Goal: Obtain resource: Download file/media

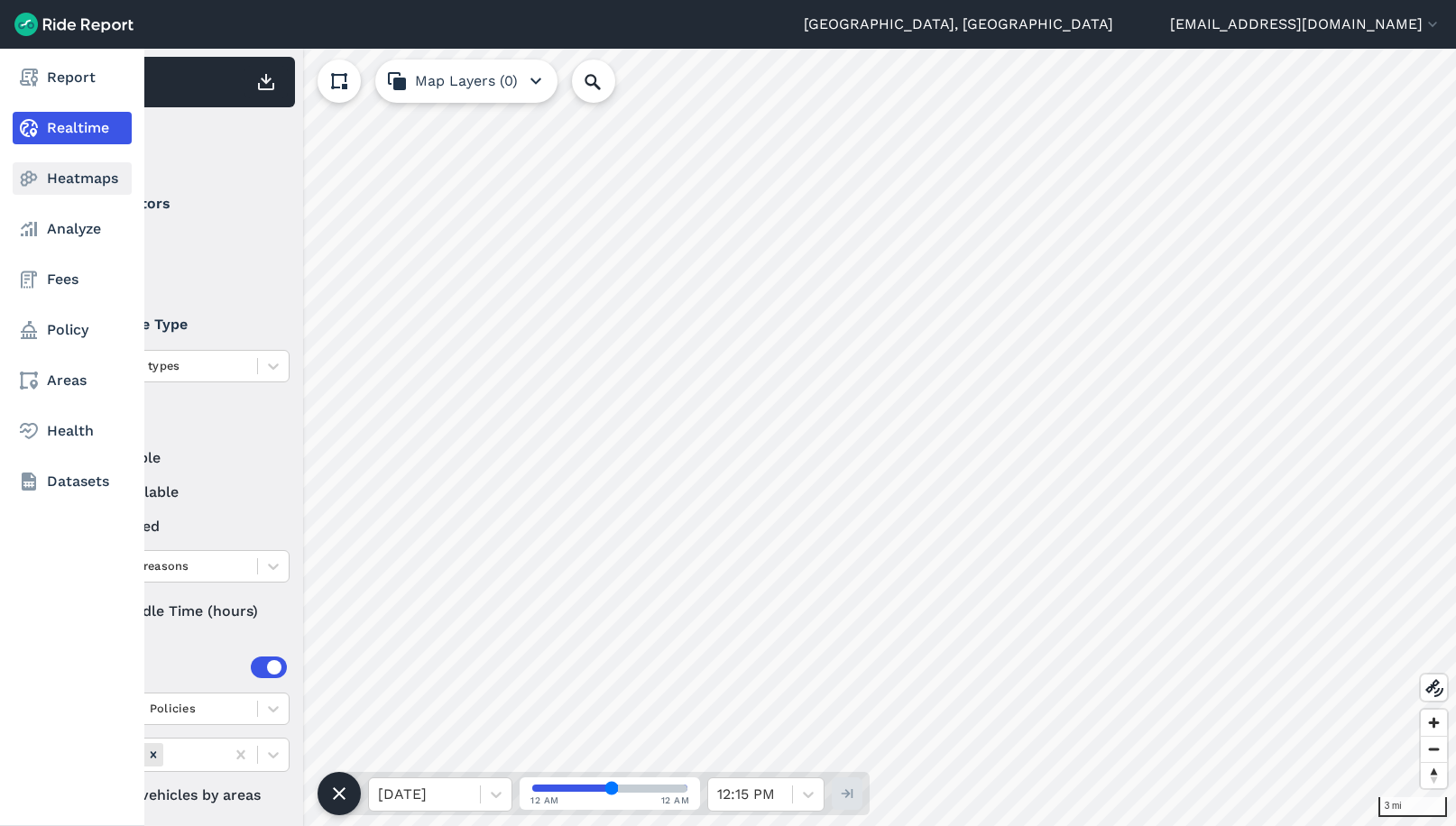
click at [80, 178] on link "Heatmaps" at bounding box center [72, 178] width 119 height 32
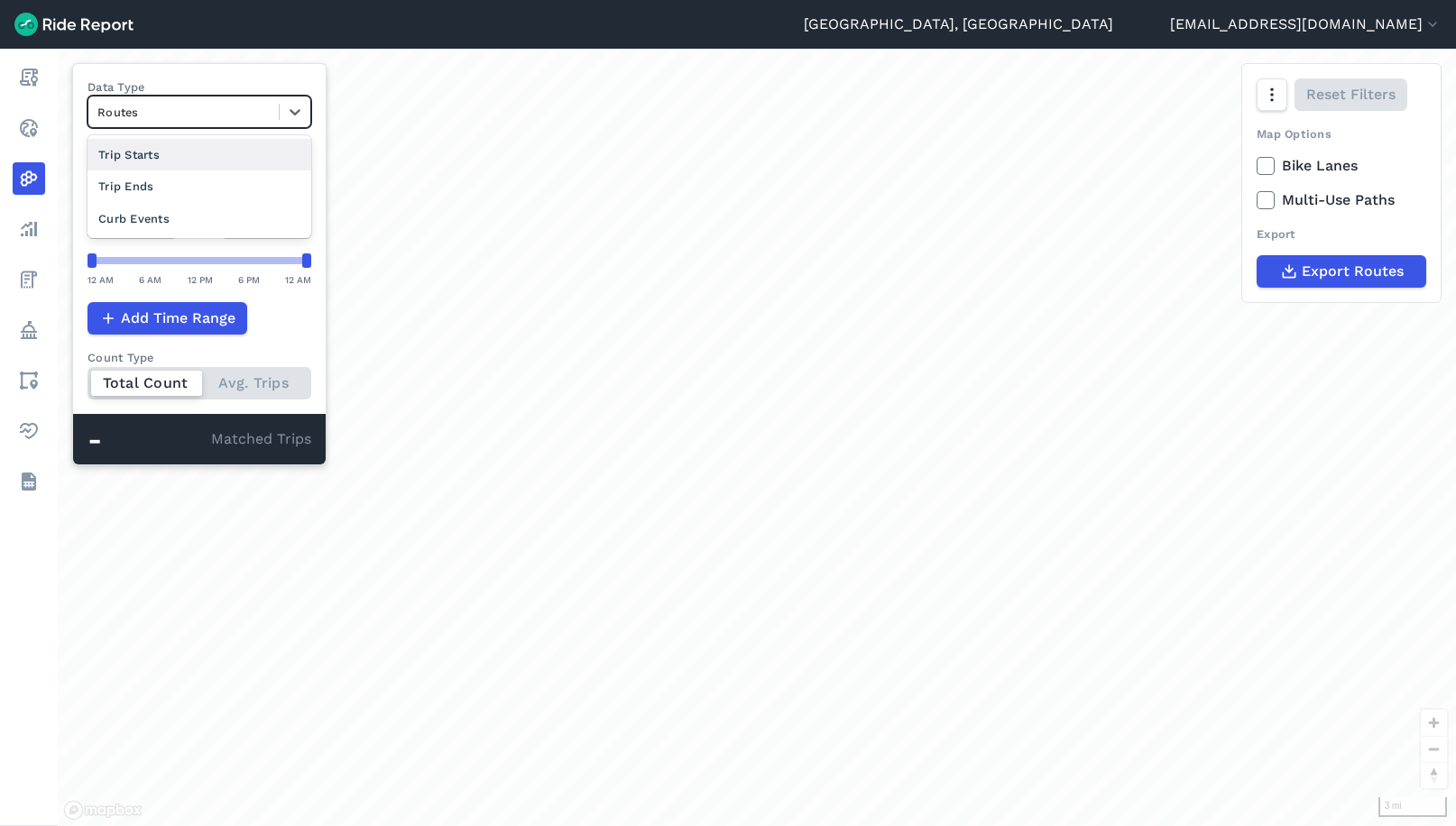
click at [176, 110] on div at bounding box center [183, 112] width 172 height 21
click at [153, 216] on div "Curb Events" at bounding box center [199, 219] width 223 height 32
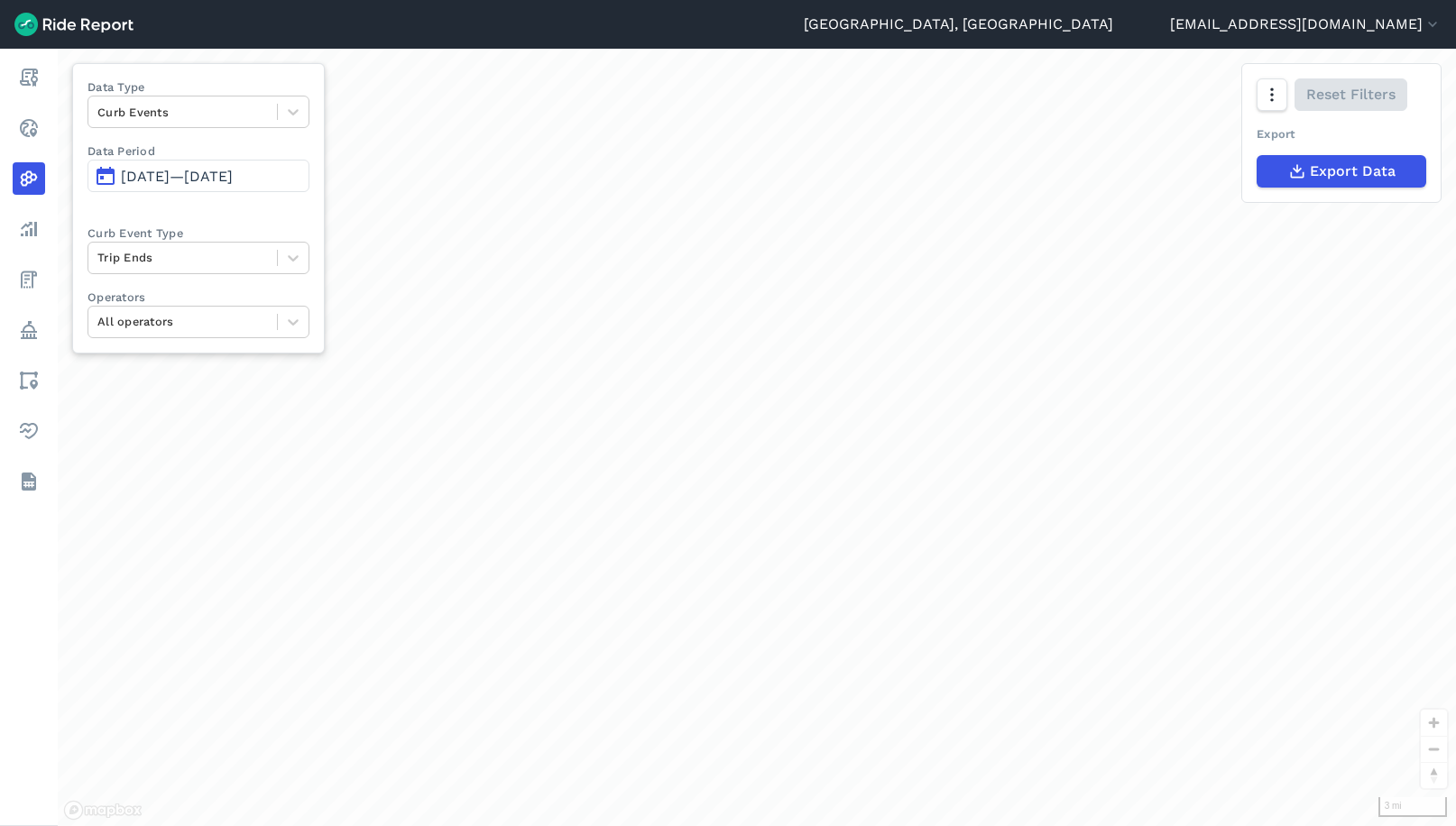
click at [182, 180] on span "[DATE]—[DATE]" at bounding box center [177, 175] width 112 height 17
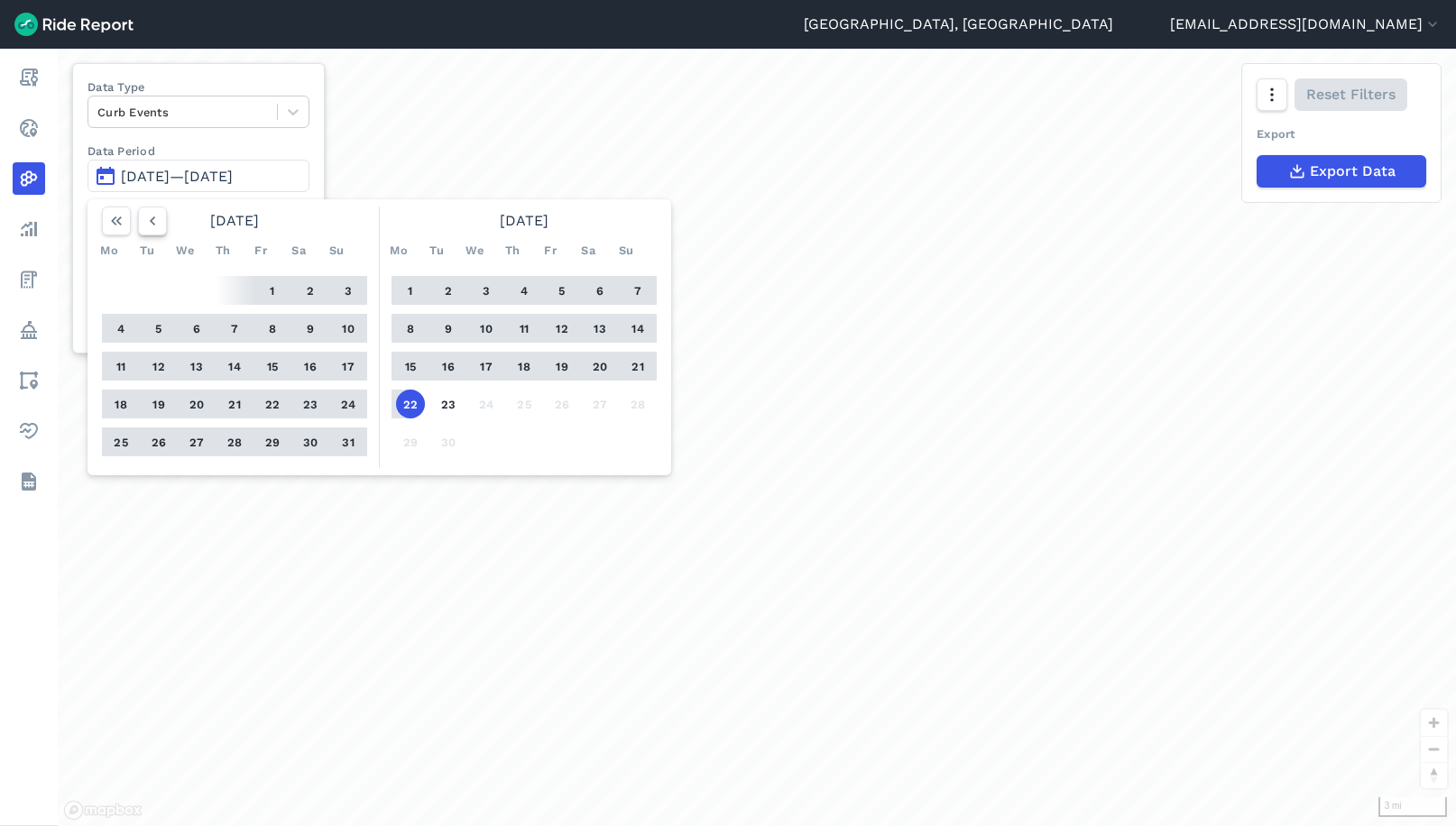
click at [155, 219] on use "button" at bounding box center [152, 221] width 5 height 9
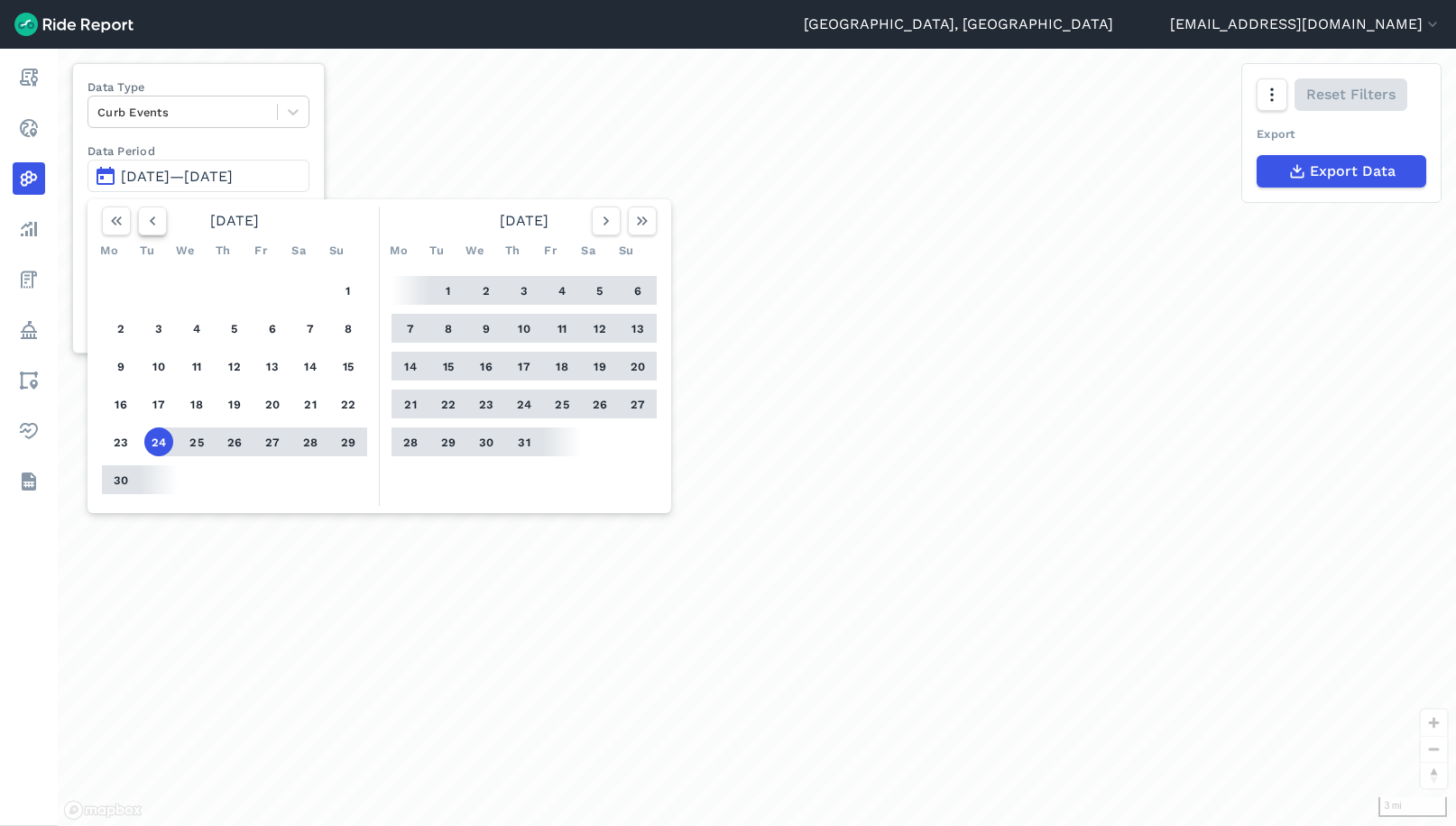
click at [155, 219] on use "button" at bounding box center [152, 221] width 5 height 9
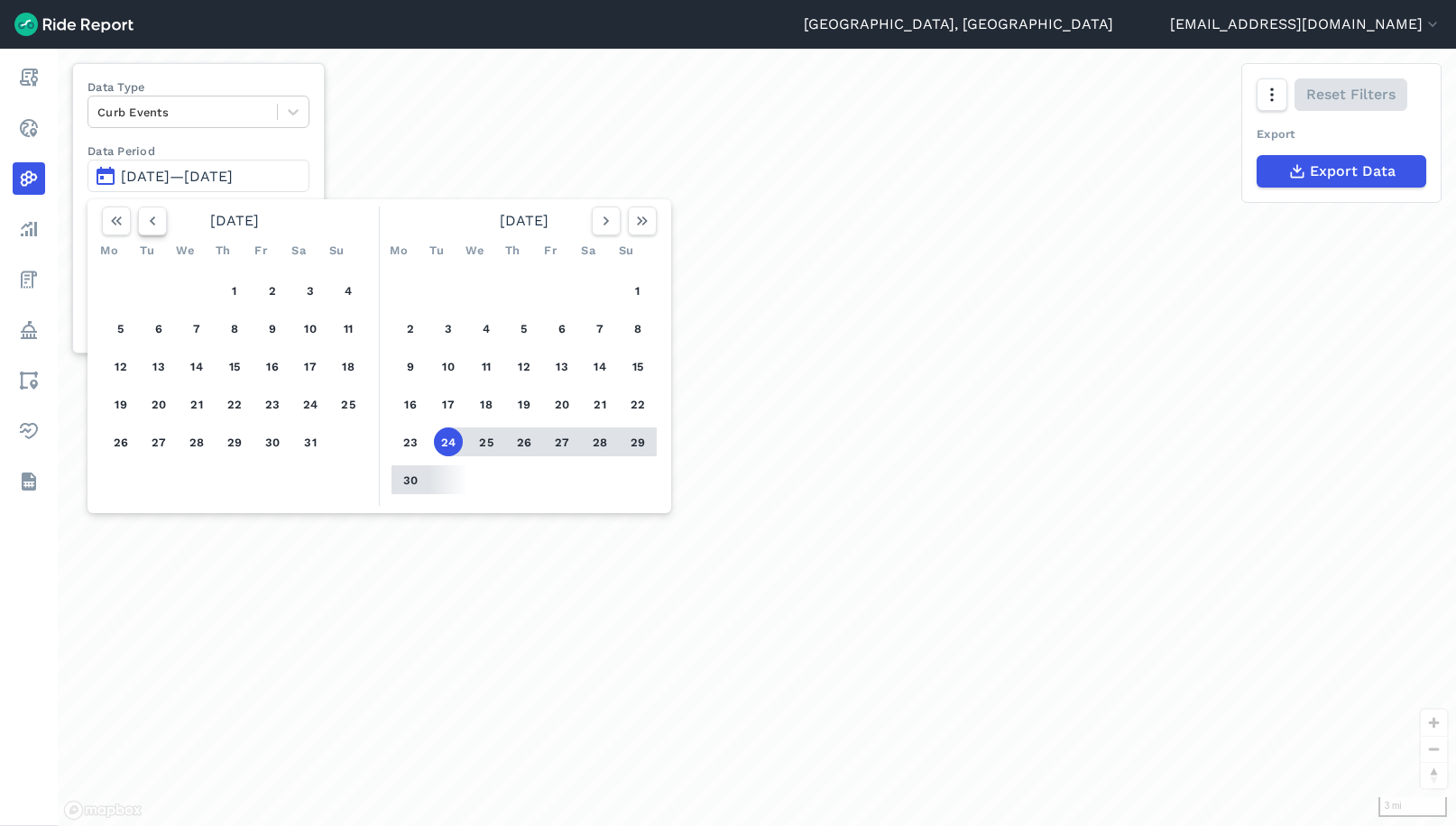
click at [155, 219] on use "button" at bounding box center [152, 221] width 5 height 9
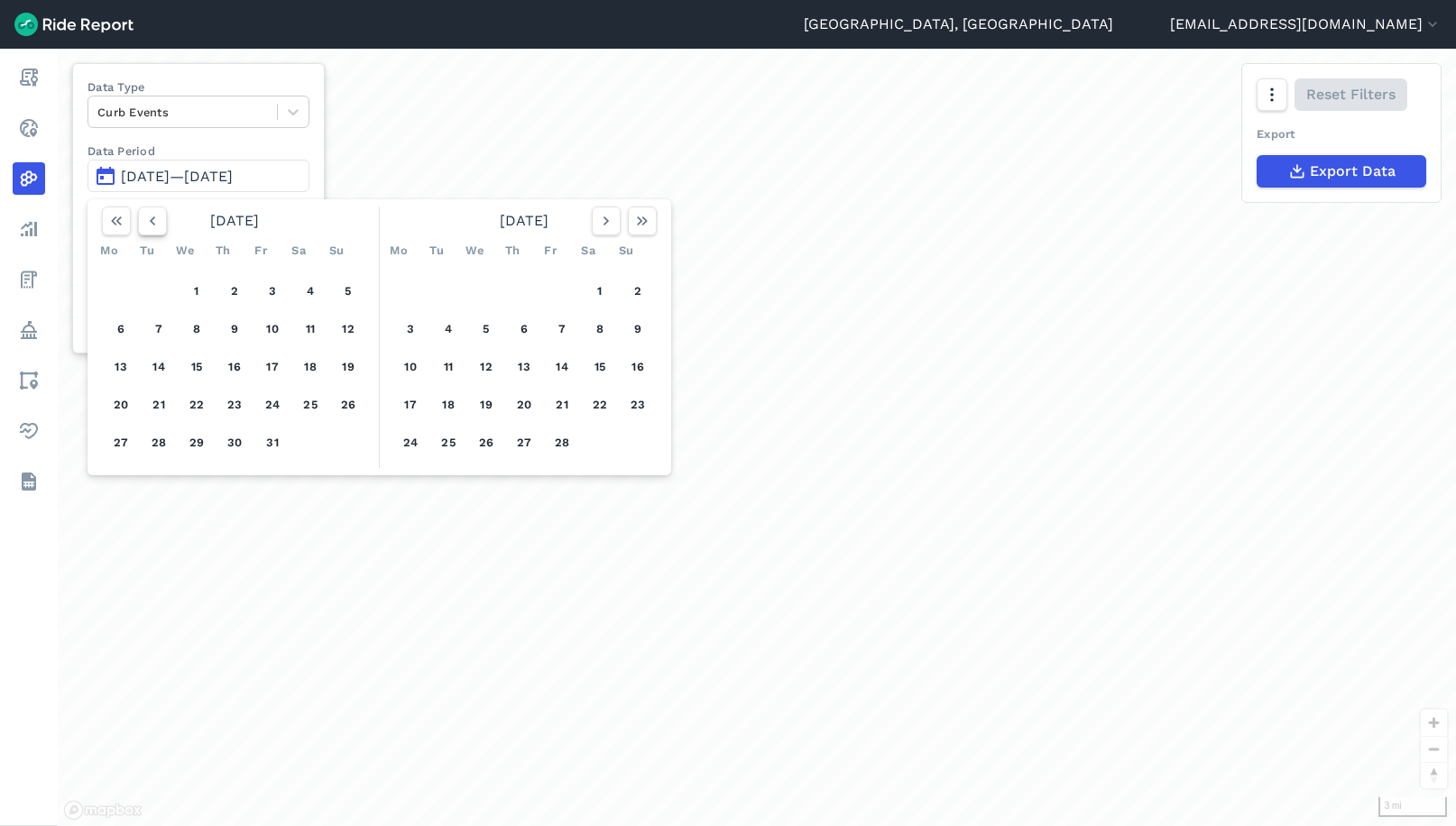
click at [155, 219] on use "button" at bounding box center [152, 221] width 5 height 9
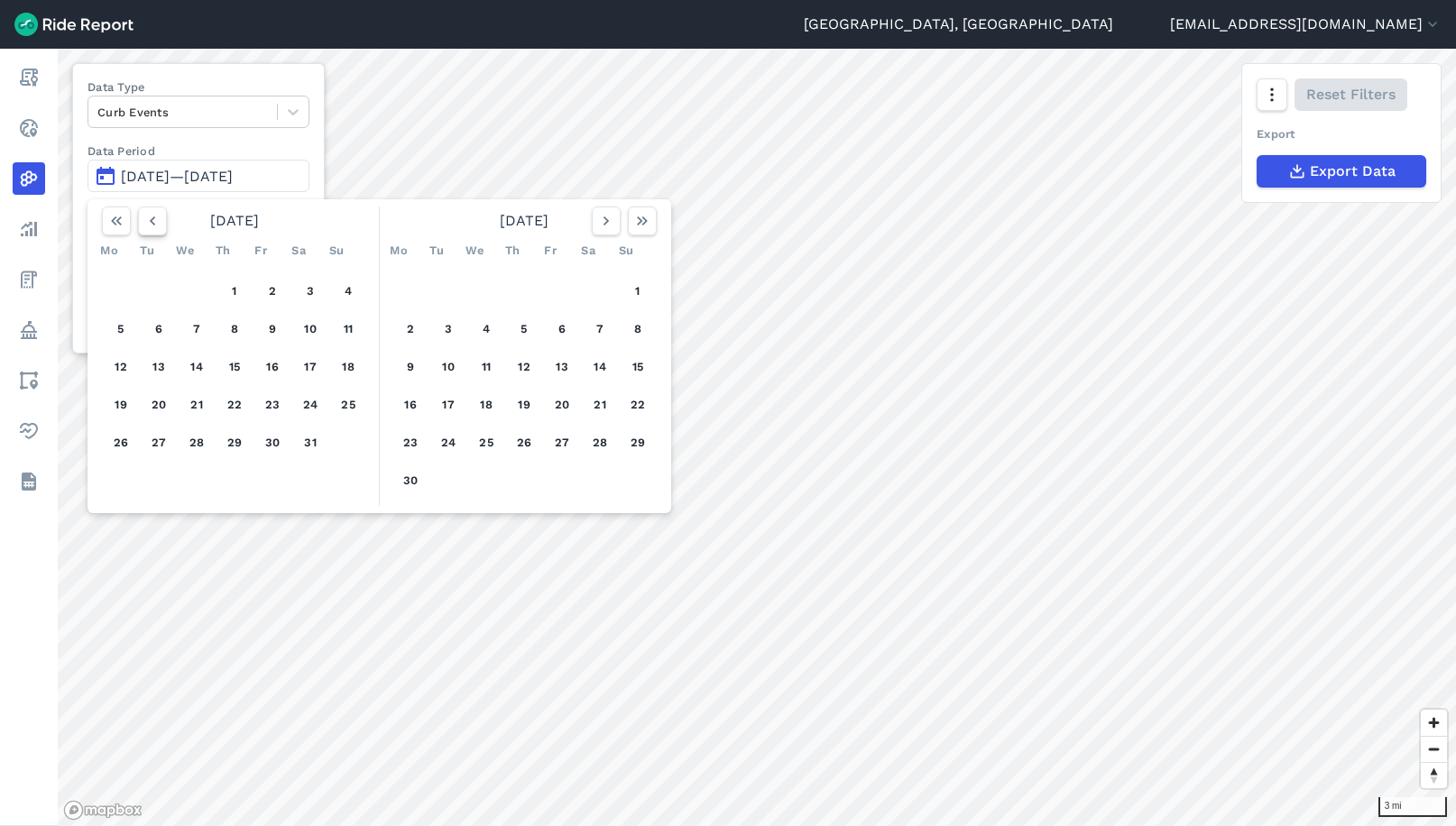
click at [156, 227] on icon "button" at bounding box center [153, 221] width 18 height 18
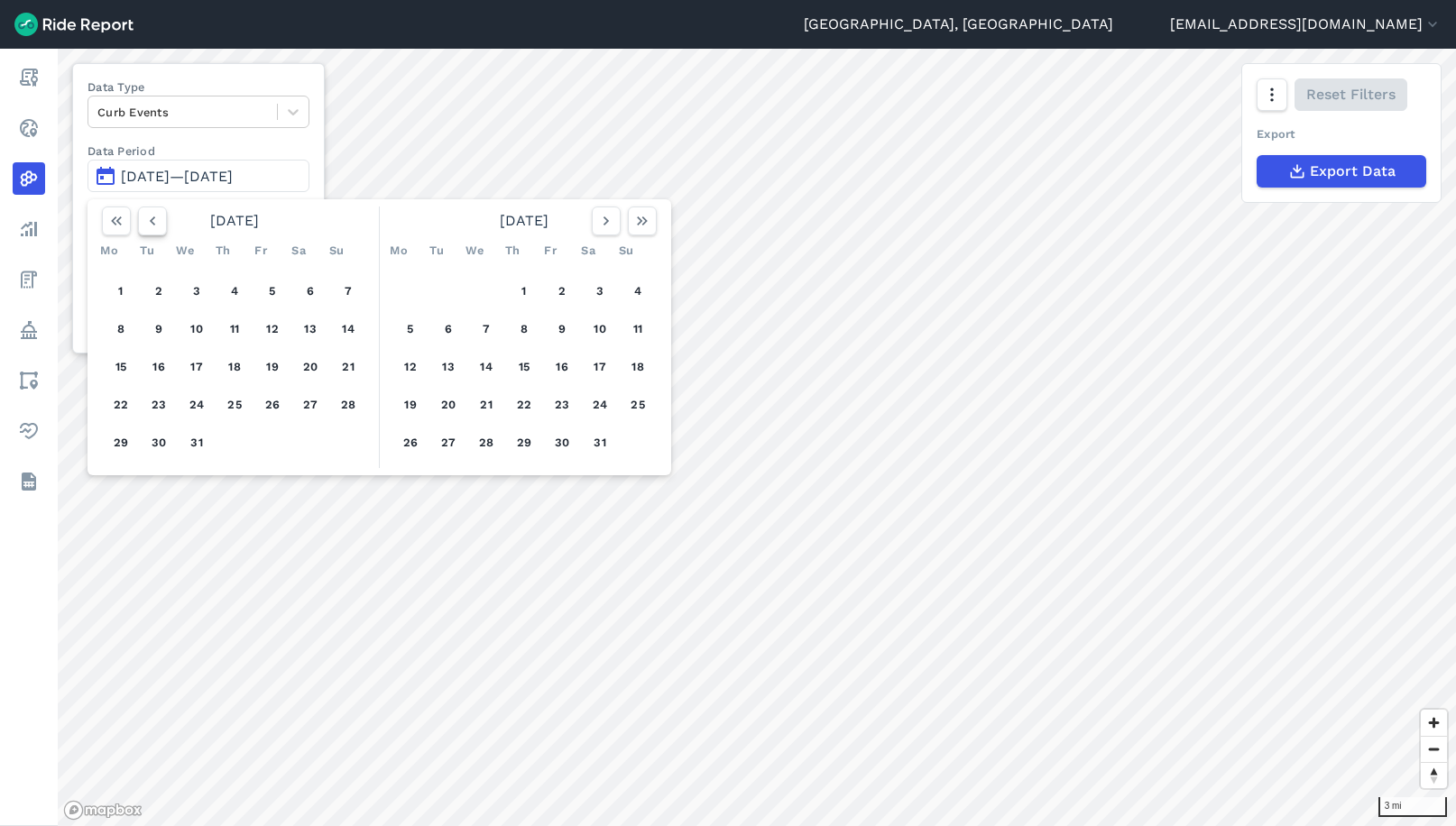
click at [156, 227] on icon "button" at bounding box center [153, 221] width 18 height 18
click at [315, 292] on button "1" at bounding box center [309, 289] width 29 height 29
click at [657, 220] on div "[DATE]" at bounding box center [524, 221] width 280 height 29
click at [643, 221] on icon "button" at bounding box center [642, 221] width 18 height 18
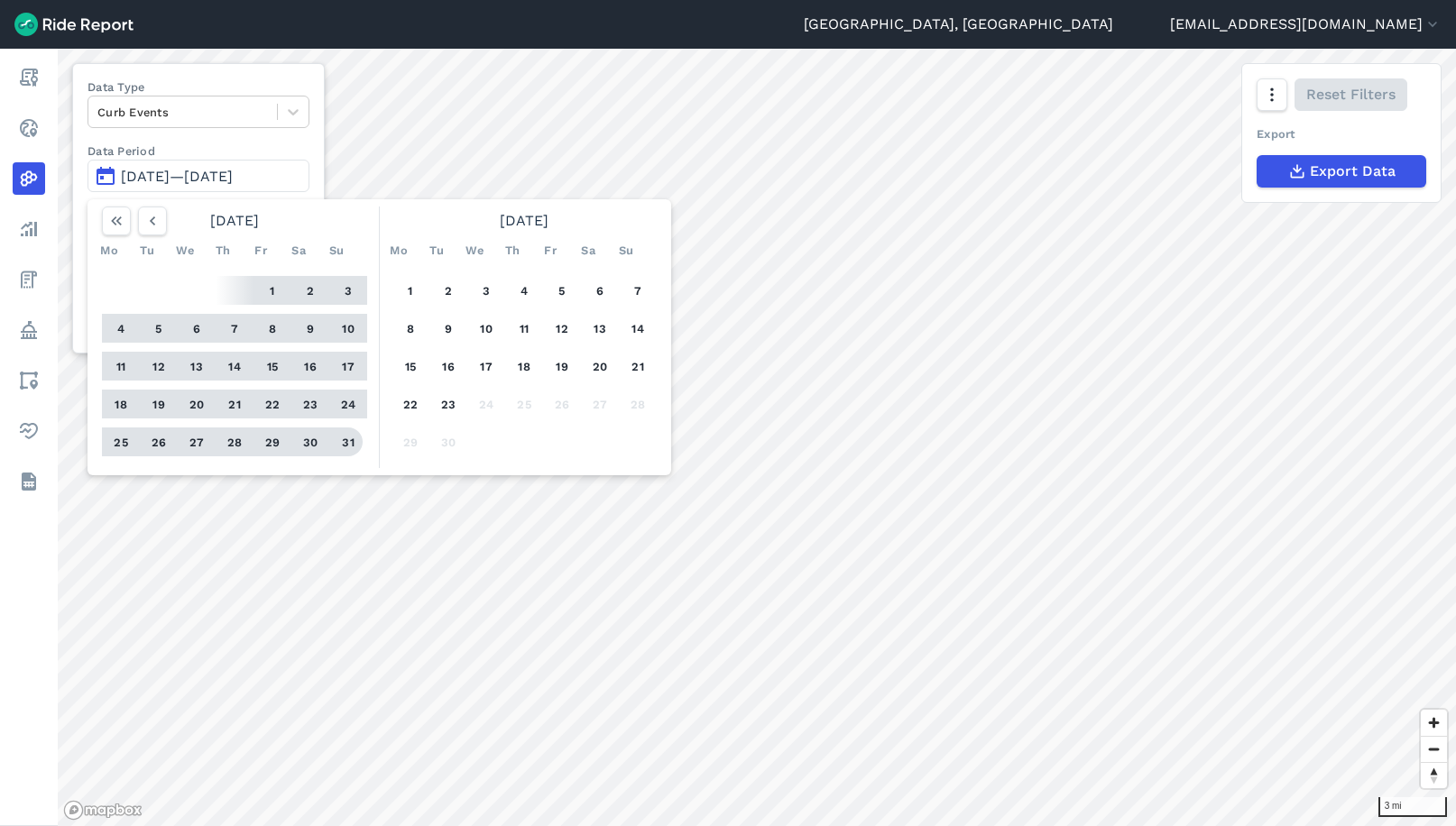
click at [344, 440] on button "31" at bounding box center [348, 441] width 29 height 29
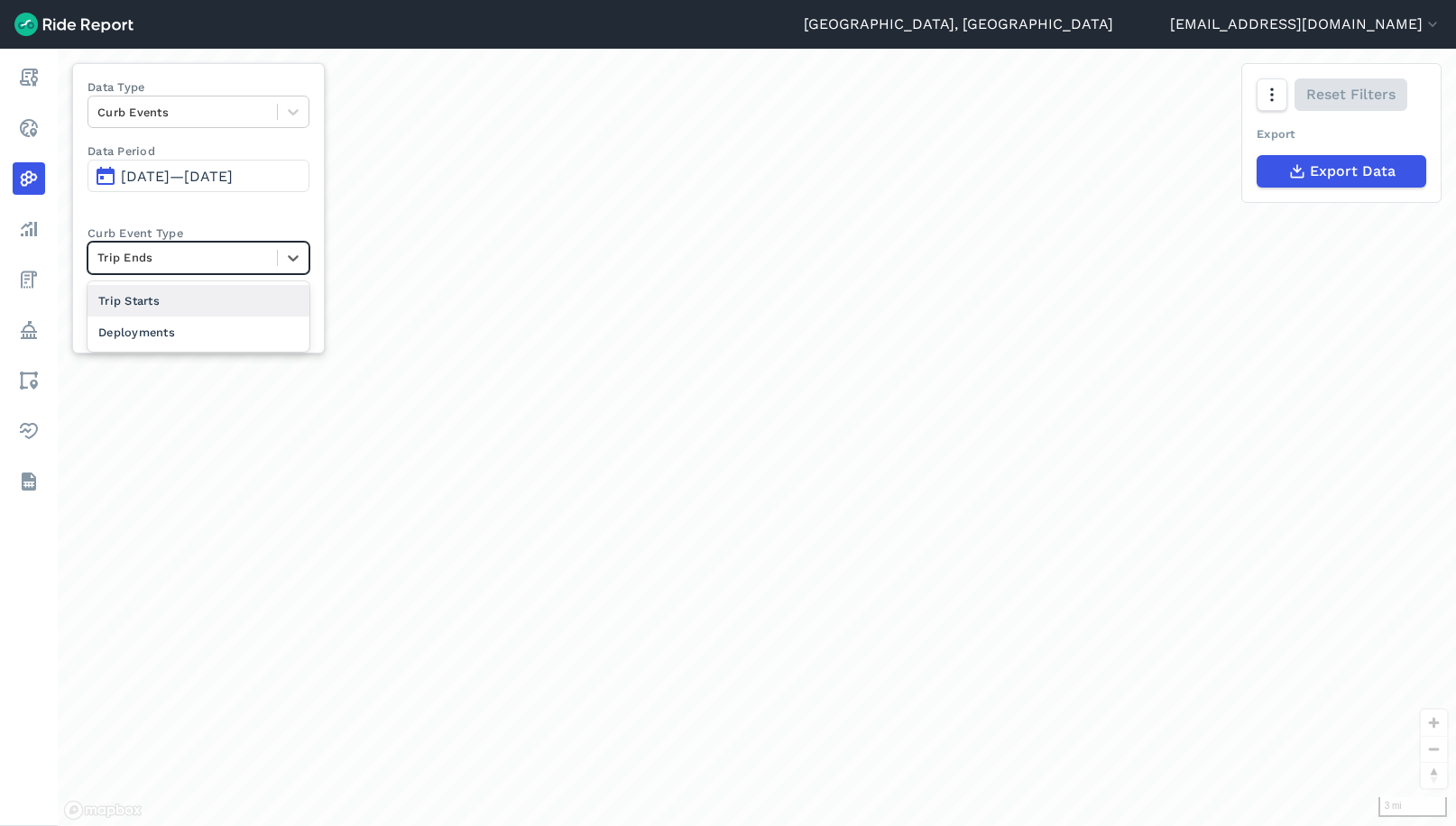
click at [180, 267] on div at bounding box center [182, 257] width 170 height 21
click at [162, 302] on div "Trip Starts" at bounding box center [198, 301] width 222 height 32
click at [183, 327] on div at bounding box center [182, 321] width 170 height 21
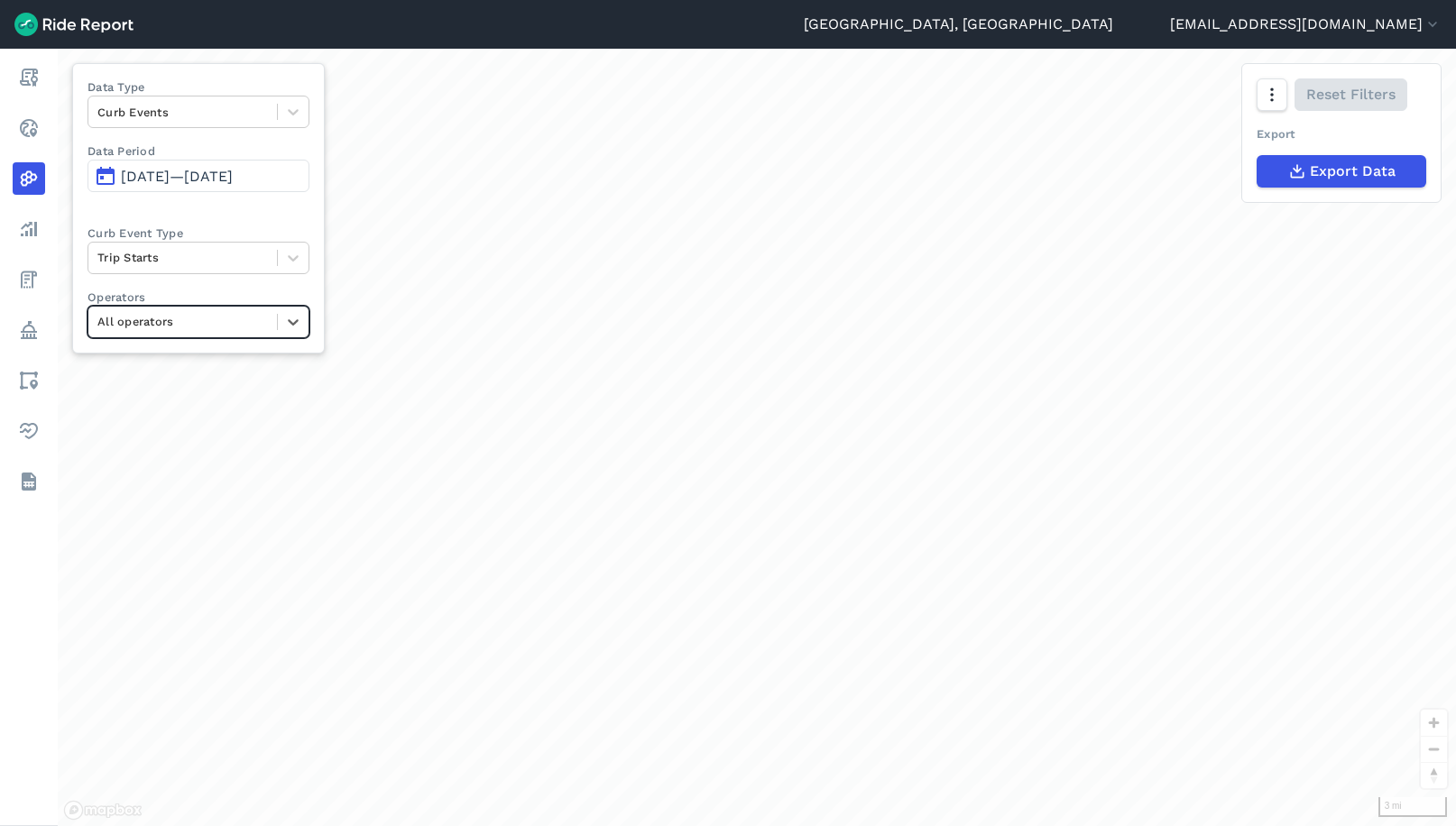
click at [184, 326] on div at bounding box center [182, 321] width 170 height 21
click at [1300, 172] on icon "button" at bounding box center [1296, 171] width 18 height 18
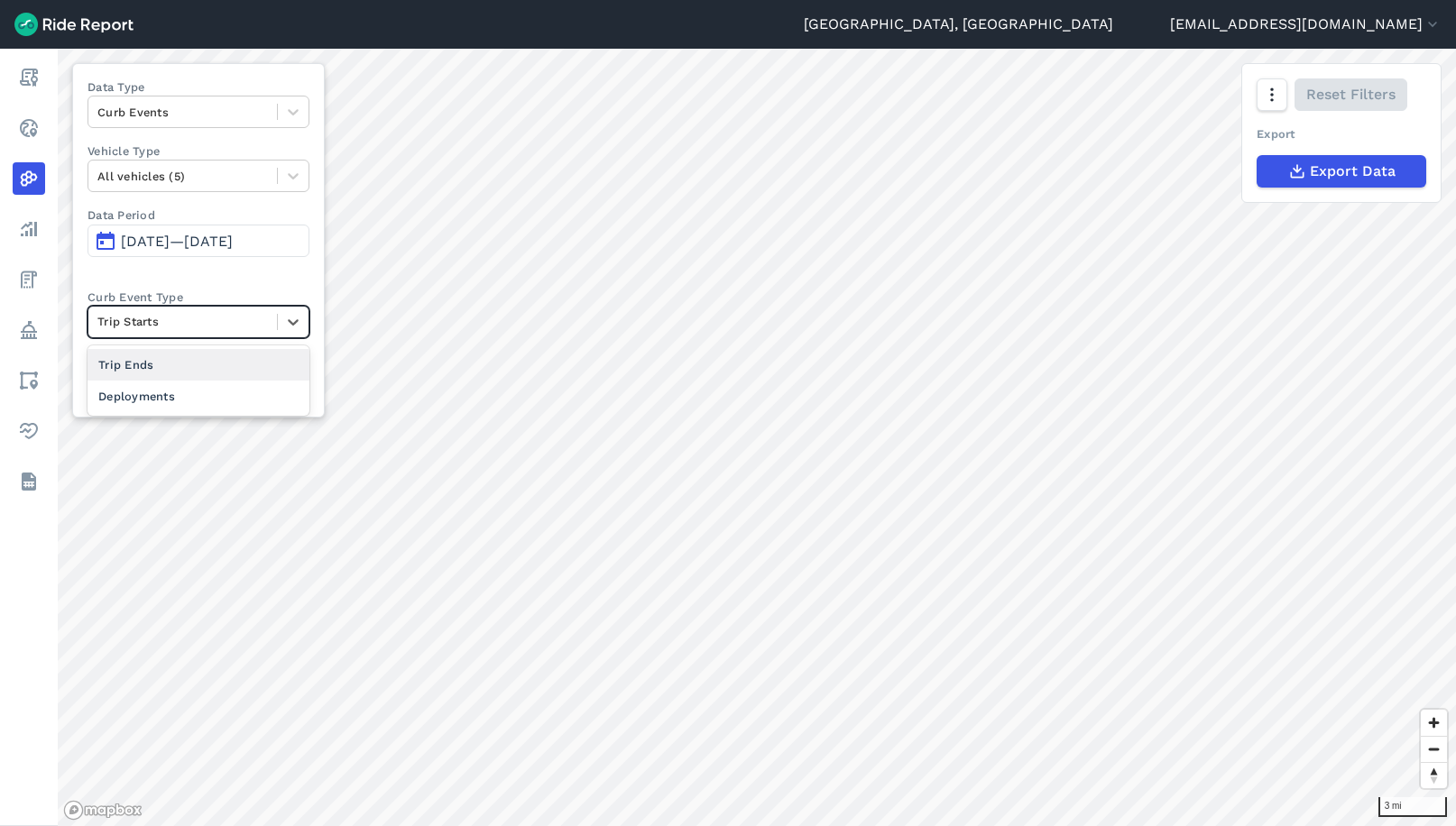
click at [198, 330] on div at bounding box center [182, 321] width 170 height 21
click at [169, 363] on div "Trip Ends" at bounding box center [198, 365] width 222 height 32
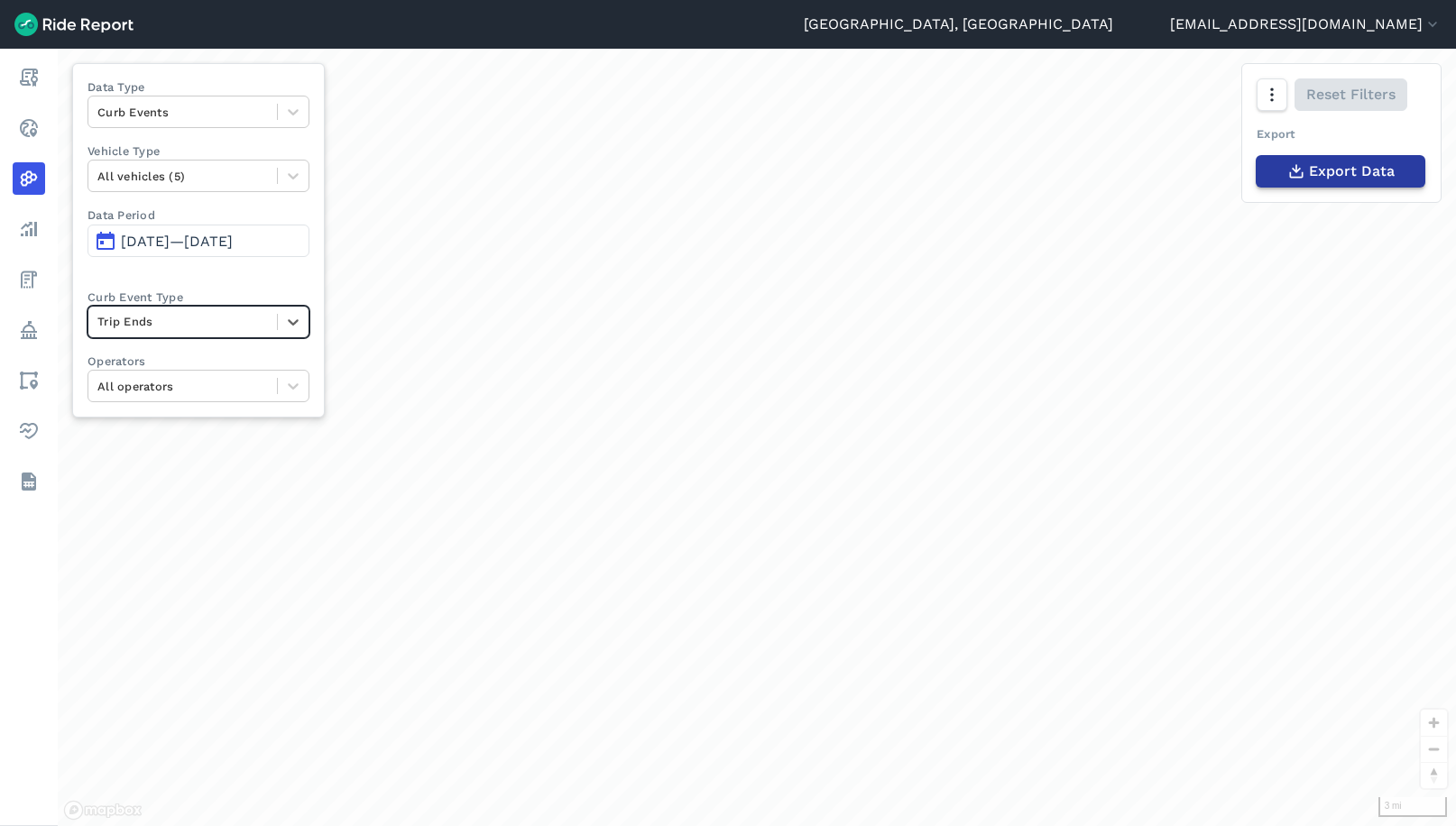
click at [1328, 170] on span "Export Data" at bounding box center [1351, 171] width 86 height 22
